Goal: Transaction & Acquisition: Purchase product/service

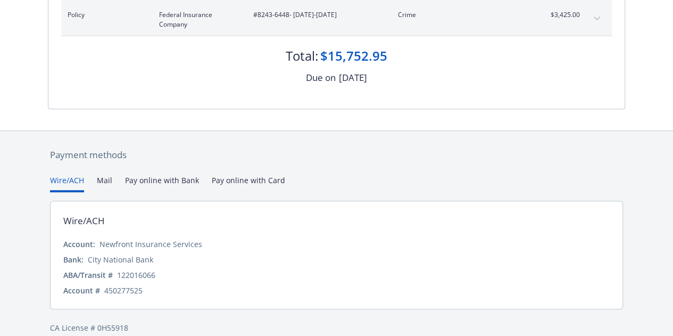
scroll to position [243, 0]
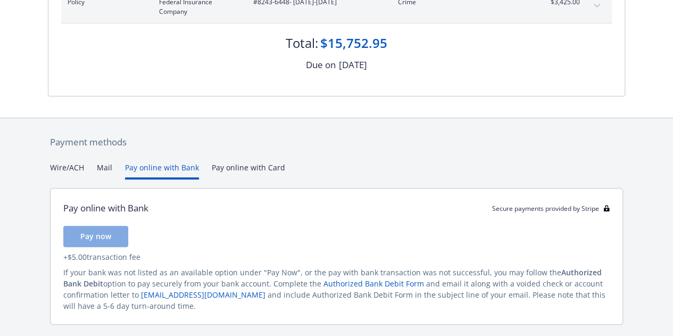
click at [155, 167] on button "Pay online with Bank" at bounding box center [162, 171] width 74 height 18
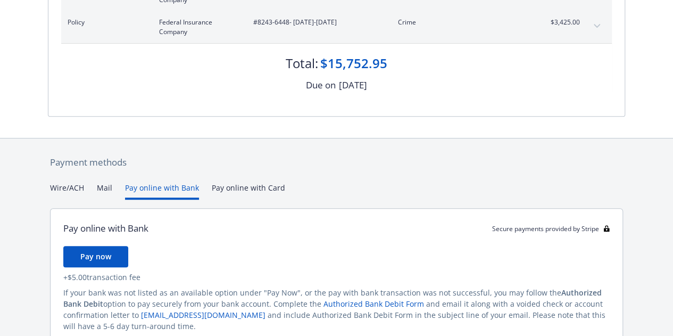
click at [232, 169] on div "Payment methods Wire/ACH Mail Pay online with Bank Pay online with Card Pay onl…" at bounding box center [336, 262] width 577 height 248
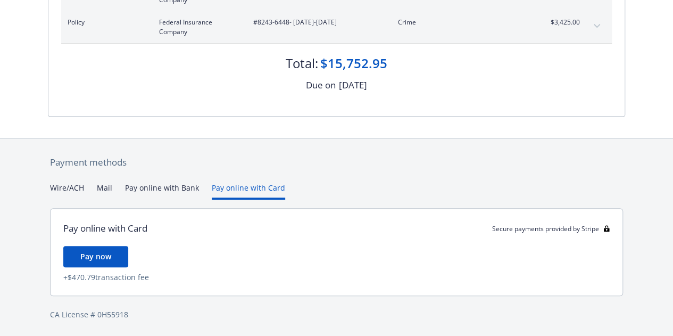
click at [145, 189] on button "Pay online with Bank" at bounding box center [162, 191] width 74 height 18
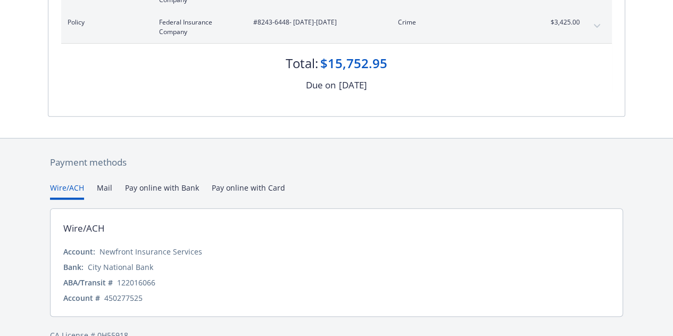
click at [64, 186] on button "Wire/ACH" at bounding box center [67, 191] width 34 height 18
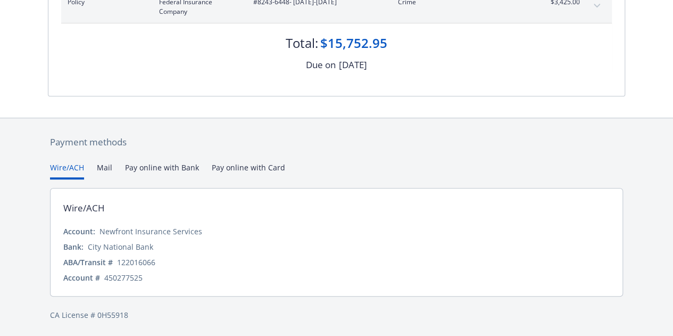
scroll to position [0, 0]
